Goal: Register for event/course: Sign up to attend an event or enroll in a course

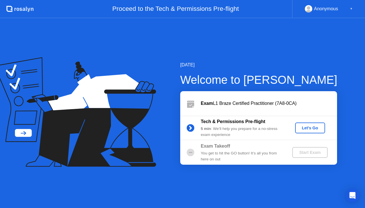
click at [312, 130] on div "Let's Go" at bounding box center [310, 128] width 25 height 5
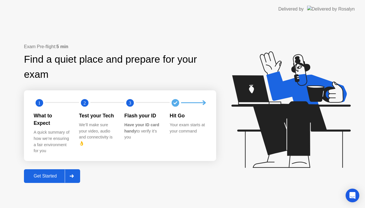
click at [56, 174] on div "Get Started" at bounding box center [45, 176] width 39 height 5
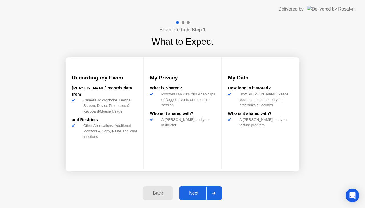
click at [188, 193] on div "Next" at bounding box center [193, 193] width 25 height 5
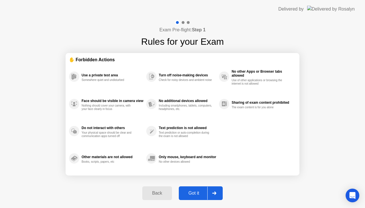
click at [189, 192] on div "Got it" at bounding box center [194, 193] width 27 height 5
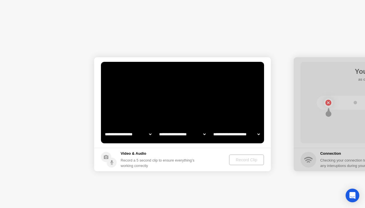
select select "**********"
select select "*******"
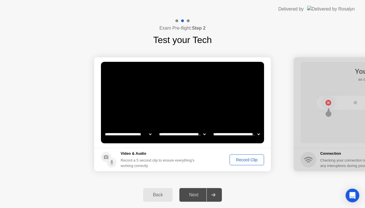
click at [234, 159] on div "Record Clip" at bounding box center [247, 160] width 31 height 5
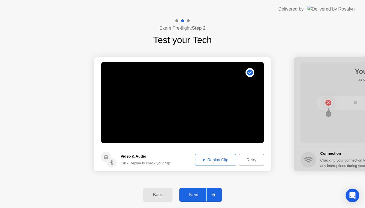
click at [211, 160] on div "Replay Clip" at bounding box center [215, 160] width 37 height 5
click at [202, 197] on div "Next" at bounding box center [193, 195] width 25 height 5
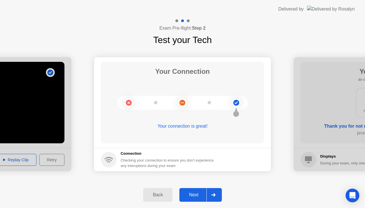
click at [196, 193] on div "Next" at bounding box center [193, 195] width 25 height 5
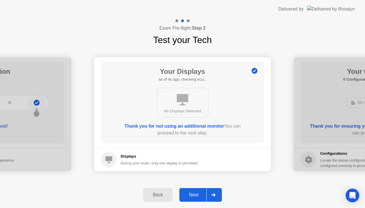
click at [193, 196] on div "Next" at bounding box center [193, 195] width 25 height 5
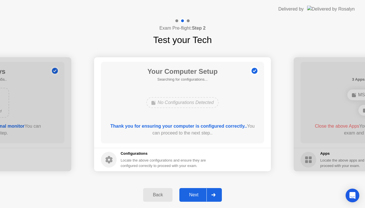
click at [192, 193] on div "Next" at bounding box center [193, 195] width 25 height 5
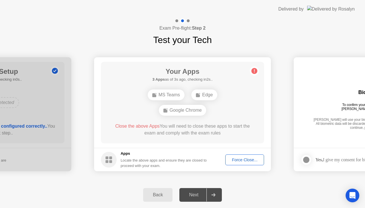
click at [240, 162] on div "Force Close..." at bounding box center [244, 160] width 35 height 5
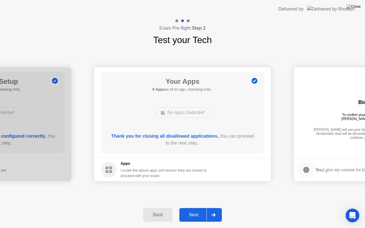
click at [194, 208] on div "Next" at bounding box center [193, 215] width 25 height 5
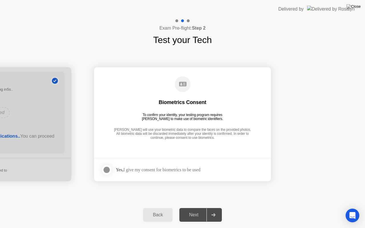
click at [113, 169] on label at bounding box center [108, 169] width 15 height 11
click at [193, 208] on div "Next" at bounding box center [193, 215] width 25 height 5
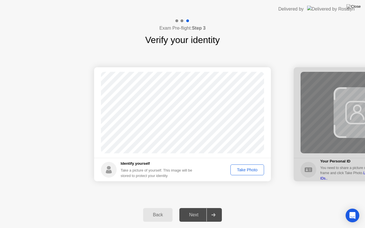
click at [236, 172] on div "Take Photo" at bounding box center [248, 170] width 30 height 5
click at [192, 208] on button "Next" at bounding box center [200, 215] width 43 height 14
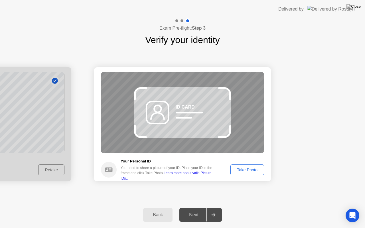
click at [199, 175] on link "Learn more about valid Picture IDs.." at bounding box center [166, 175] width 91 height 9
click at [244, 169] on div "Take Photo" at bounding box center [248, 170] width 30 height 5
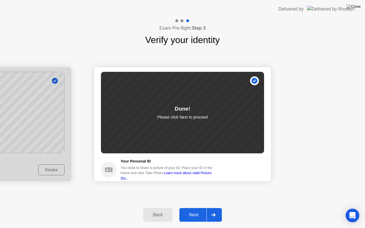
click at [186, 208] on button "Next" at bounding box center [200, 215] width 43 height 14
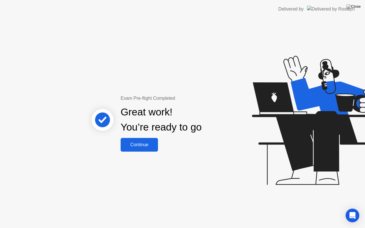
click at [134, 142] on div "Continue" at bounding box center [139, 144] width 34 height 5
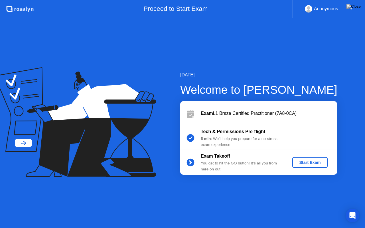
click at [312, 162] on div "Start Exam" at bounding box center [310, 162] width 31 height 5
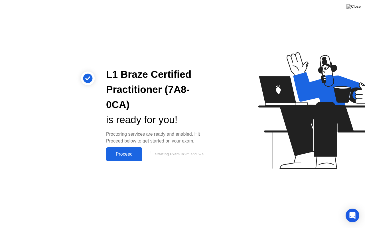
click at [132, 155] on div "Proceed" at bounding box center [124, 154] width 33 height 5
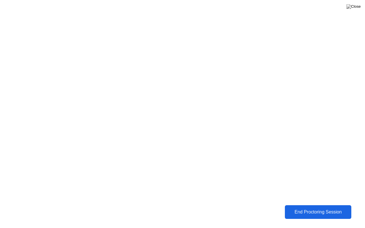
click at [312, 208] on div "End Proctoring Session" at bounding box center [318, 212] width 63 height 5
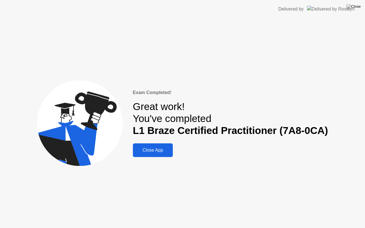
click at [161, 148] on div "Close App" at bounding box center [153, 150] width 37 height 5
